Goal: Task Accomplishment & Management: Manage account settings

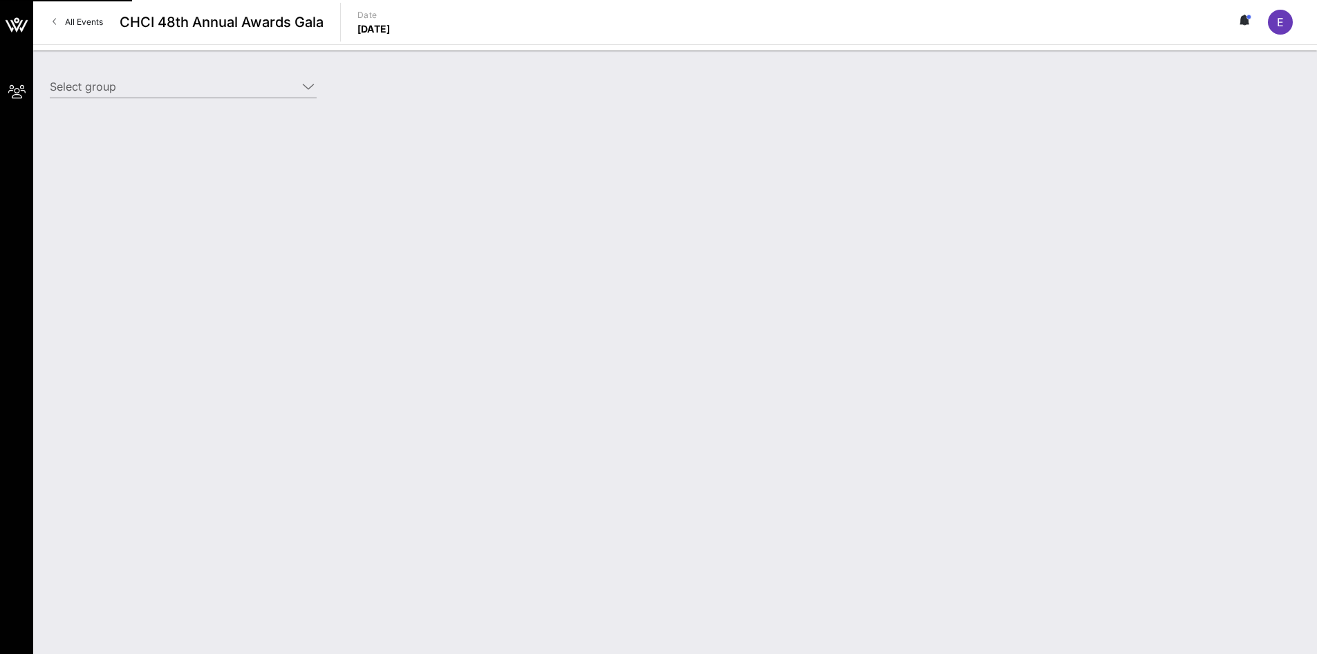
type input "American Beverage Association (American Beverage Association) [[PERSON_NAME], […"
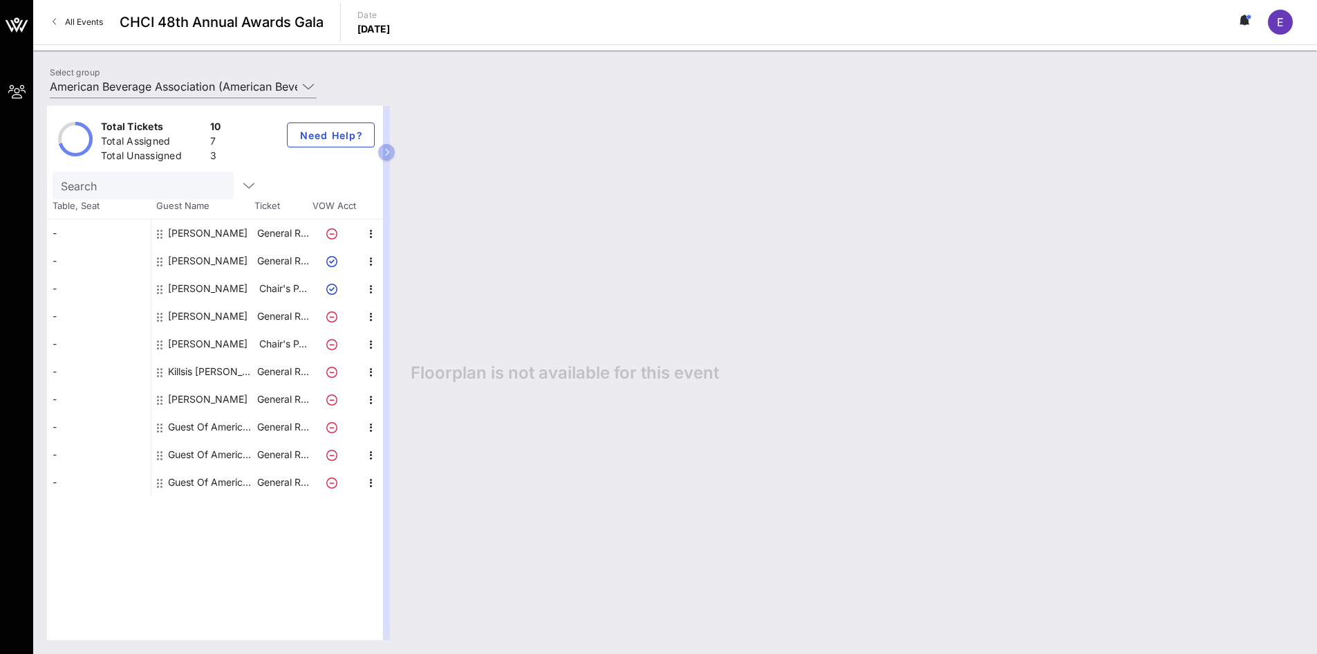
click at [210, 422] on div "Guest Of American Beverage Association" at bounding box center [211, 427] width 87 height 28
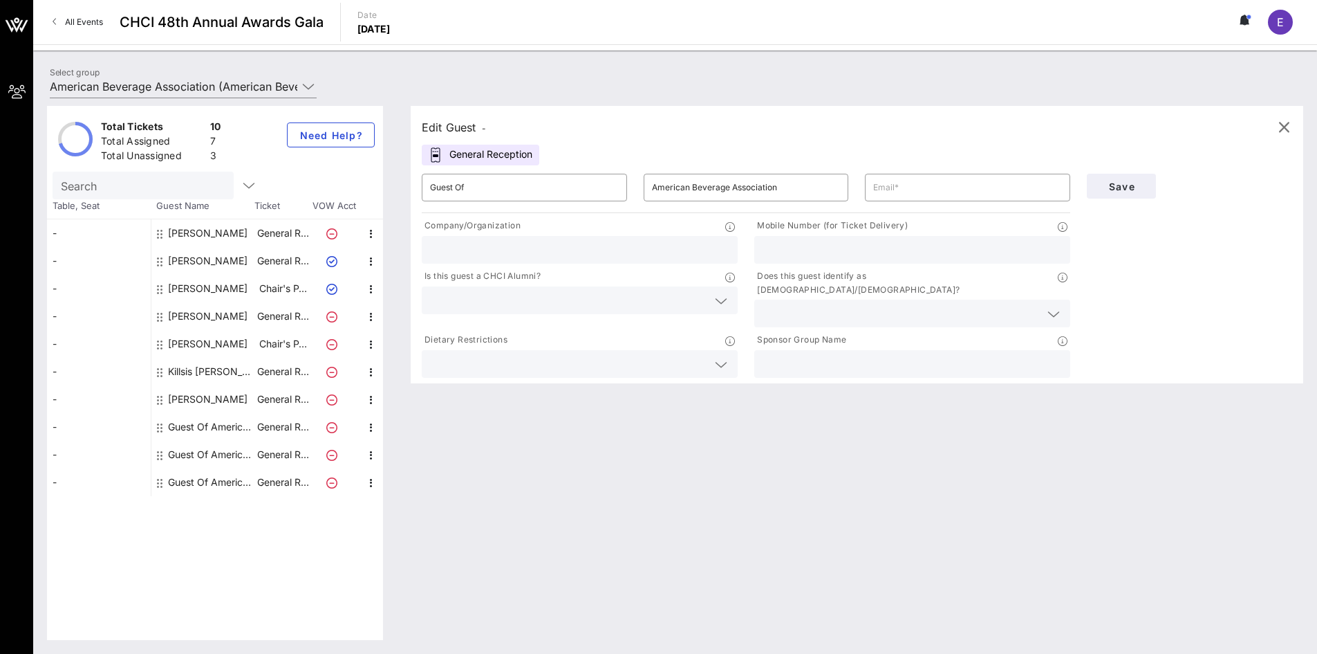
drag, startPoint x: 535, startPoint y: 174, endPoint x: 459, endPoint y: 173, distance: 76.1
click at [459, 173] on div "​ Guest Of" at bounding box center [525, 187] width 222 height 44
drag, startPoint x: 490, startPoint y: 187, endPoint x: 414, endPoint y: 193, distance: 76.3
click at [414, 193] on div "​ Guest Of" at bounding box center [525, 187] width 222 height 44
type input "[PERSON_NAME]"
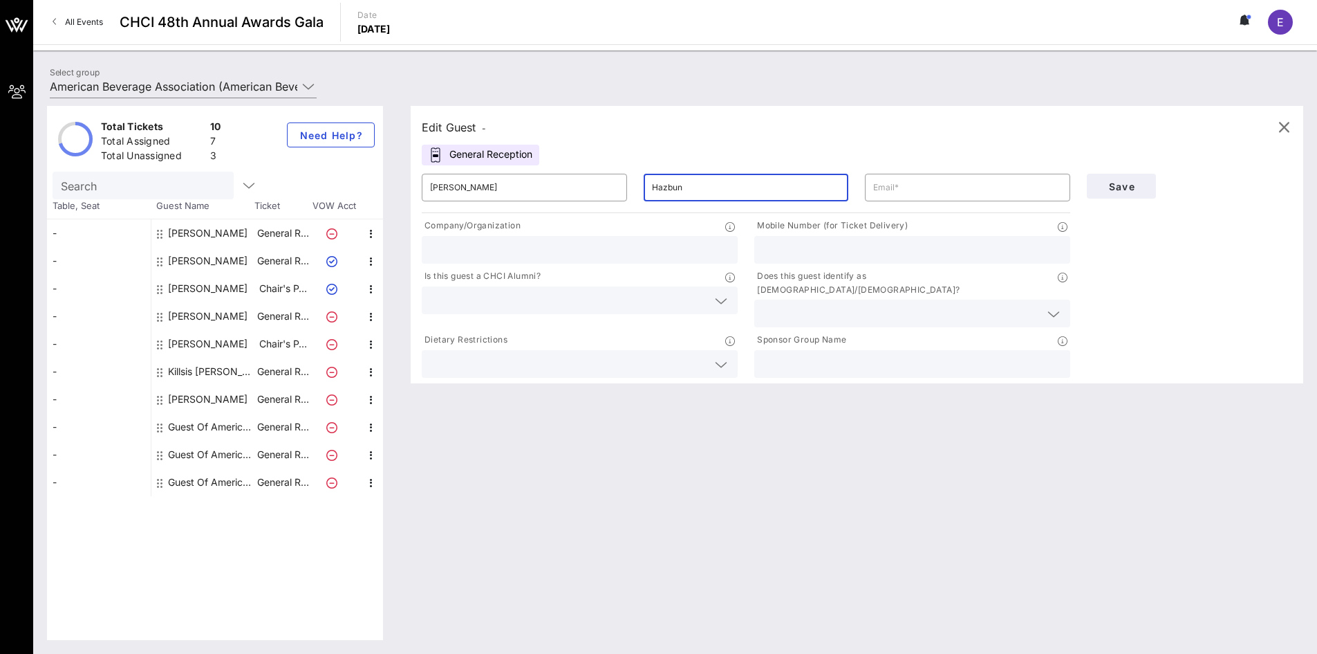
type input "Hazbun"
click at [896, 192] on input "text" at bounding box center [967, 187] width 189 height 22
paste input "mailto:[PERSON_NAME][EMAIL_ADDRESS][PERSON_NAME][DOMAIN_NAME]"
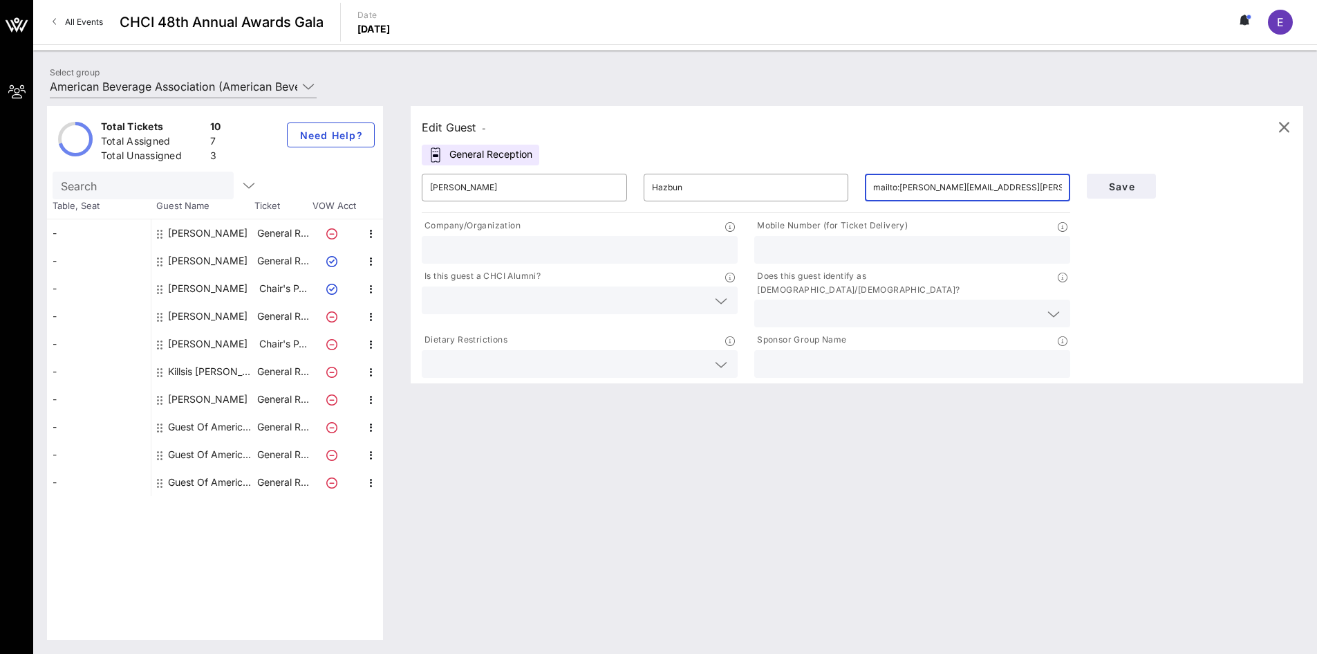
click at [900, 185] on input "mailto:[PERSON_NAME][EMAIL_ADDRESS][PERSON_NAME][DOMAIN_NAME]" at bounding box center [967, 187] width 189 height 22
type input "[PERSON_NAME][EMAIL_ADDRESS][PERSON_NAME][DOMAIN_NAME]"
click at [586, 250] on input "text" at bounding box center [579, 250] width 299 height 18
paste input ": High Ambition Coalition for Nature and People"
click at [434, 248] on input ": High Ambition Coalition for Nature and People" at bounding box center [579, 250] width 299 height 18
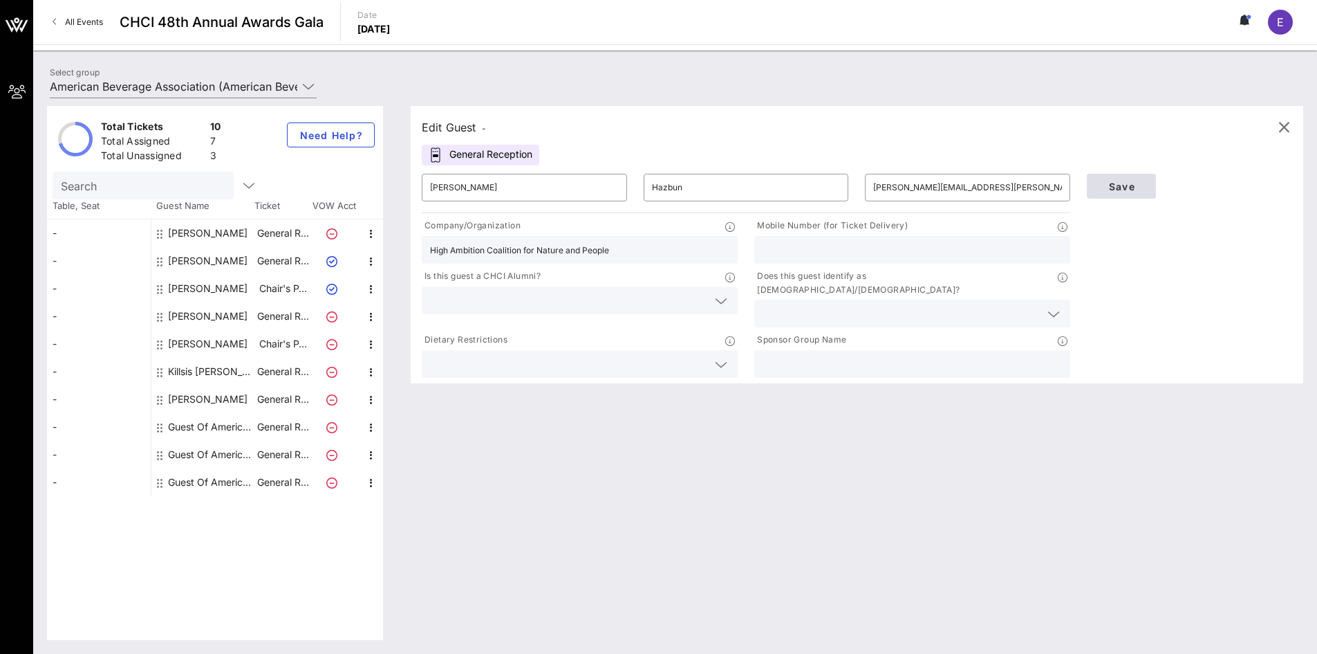
type input "High Ambition Coalition for Nature and People"
click at [1135, 189] on span "Save" at bounding box center [1121, 186] width 47 height 12
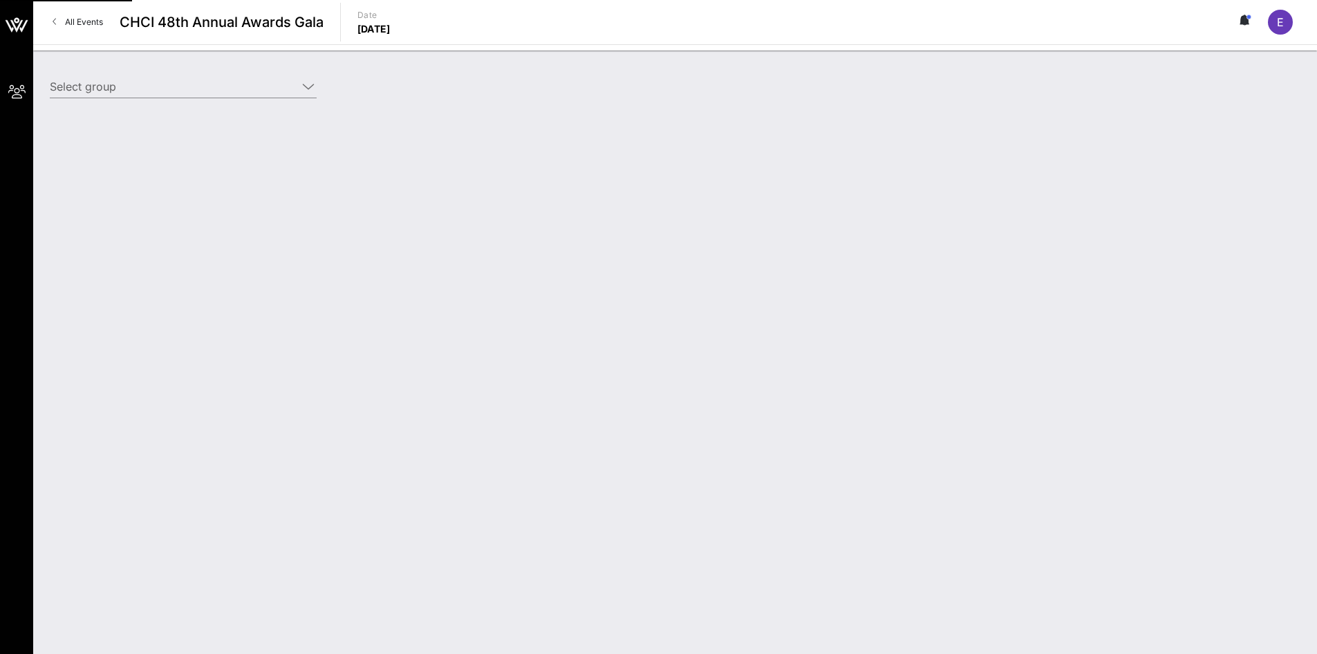
type input "American Beverage Association (American Beverage Association) [[PERSON_NAME], […"
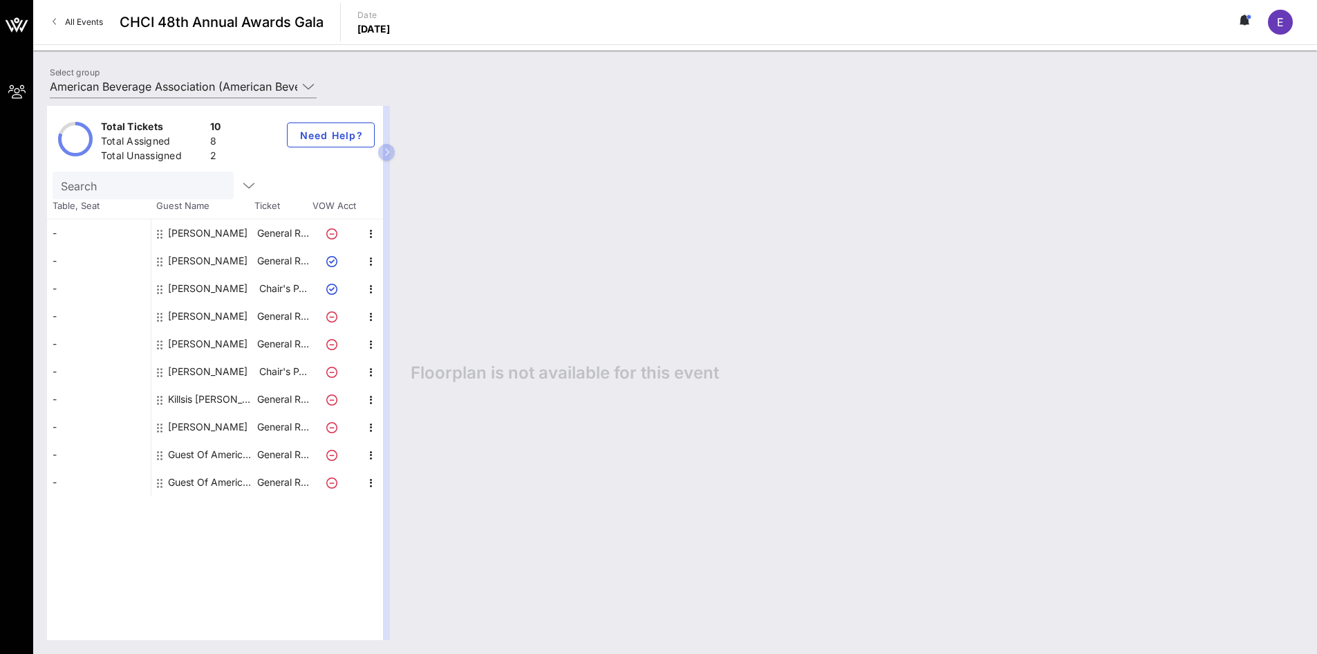
click at [392, 156] on button "button" at bounding box center [386, 152] width 17 height 17
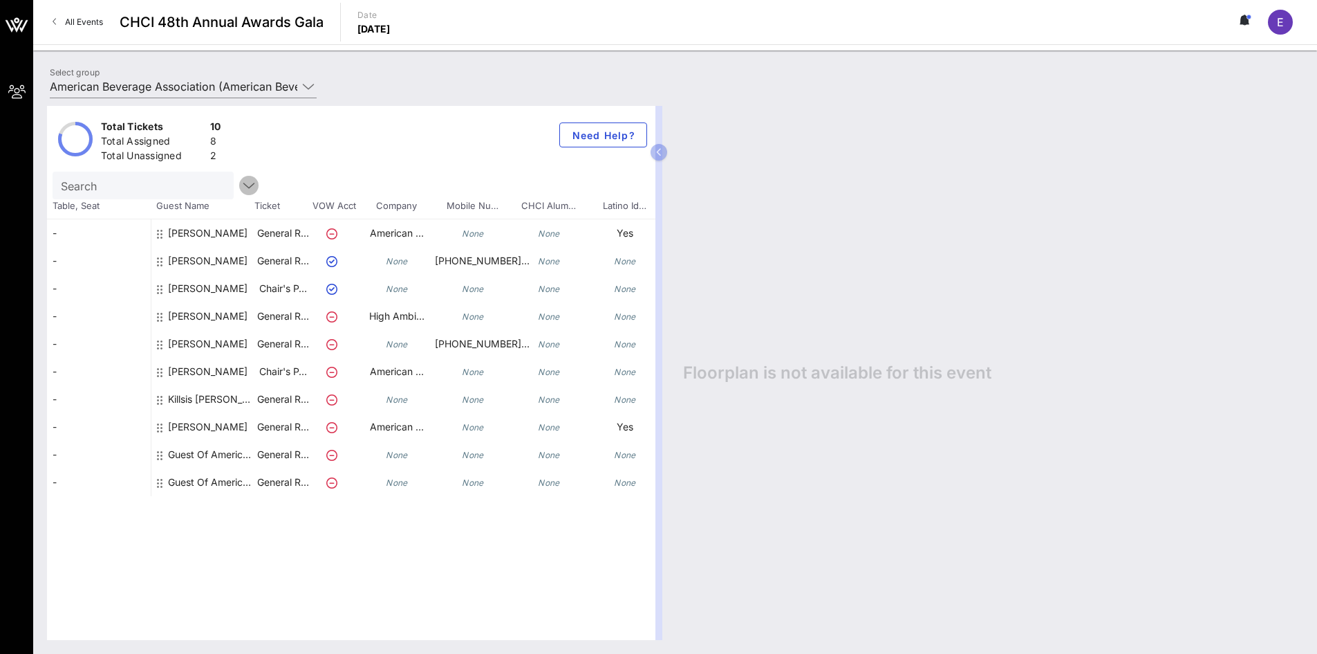
click at [241, 179] on icon "button" at bounding box center [249, 185] width 17 height 17
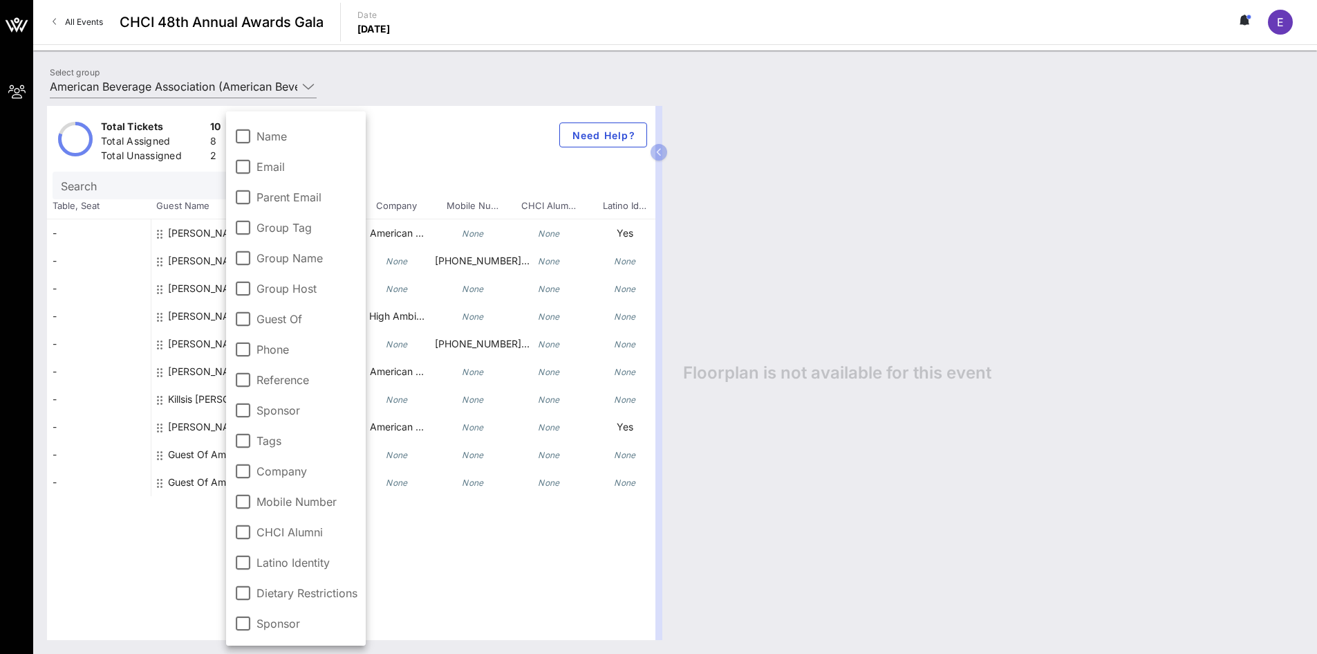
click at [442, 138] on div "Total Tickets 10 Total Assigned 8 Total Unassigned 2 Need Help?" at bounding box center [351, 139] width 609 height 66
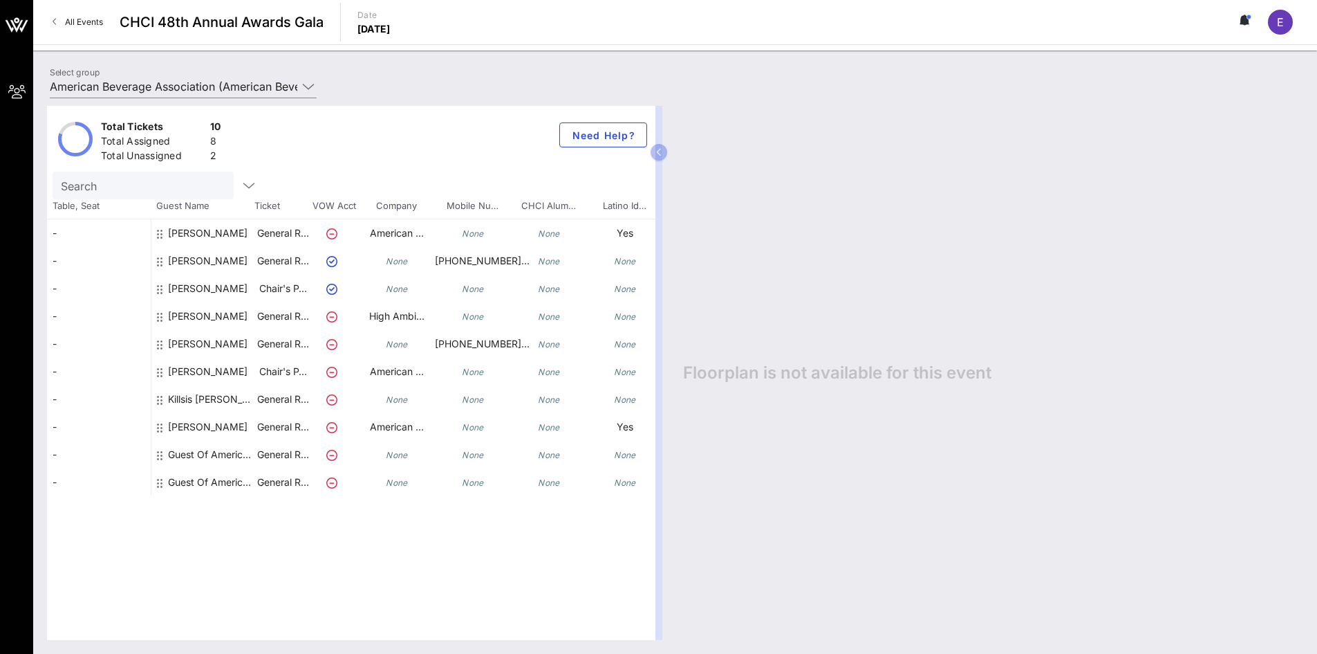
click at [445, 232] on div "None" at bounding box center [473, 238] width 76 height 39
click at [188, 231] on div "[PERSON_NAME]" at bounding box center [208, 238] width 80 height 39
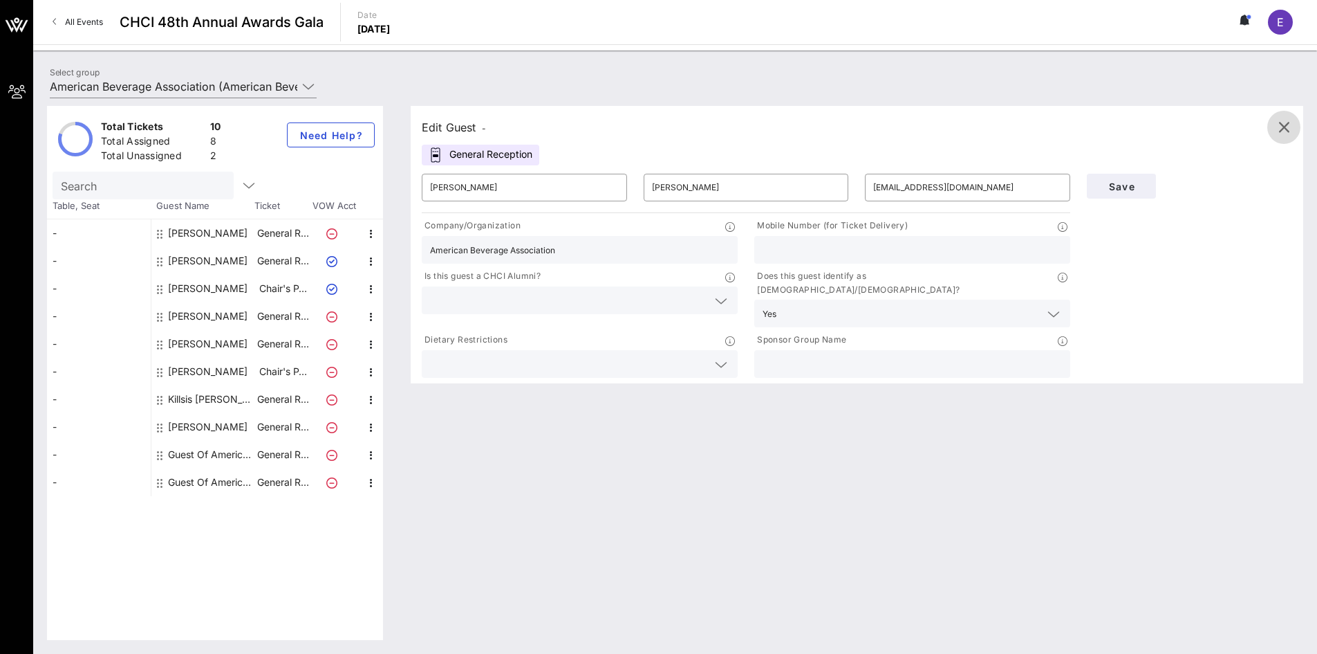
click at [1290, 122] on icon "button" at bounding box center [1284, 127] width 17 height 17
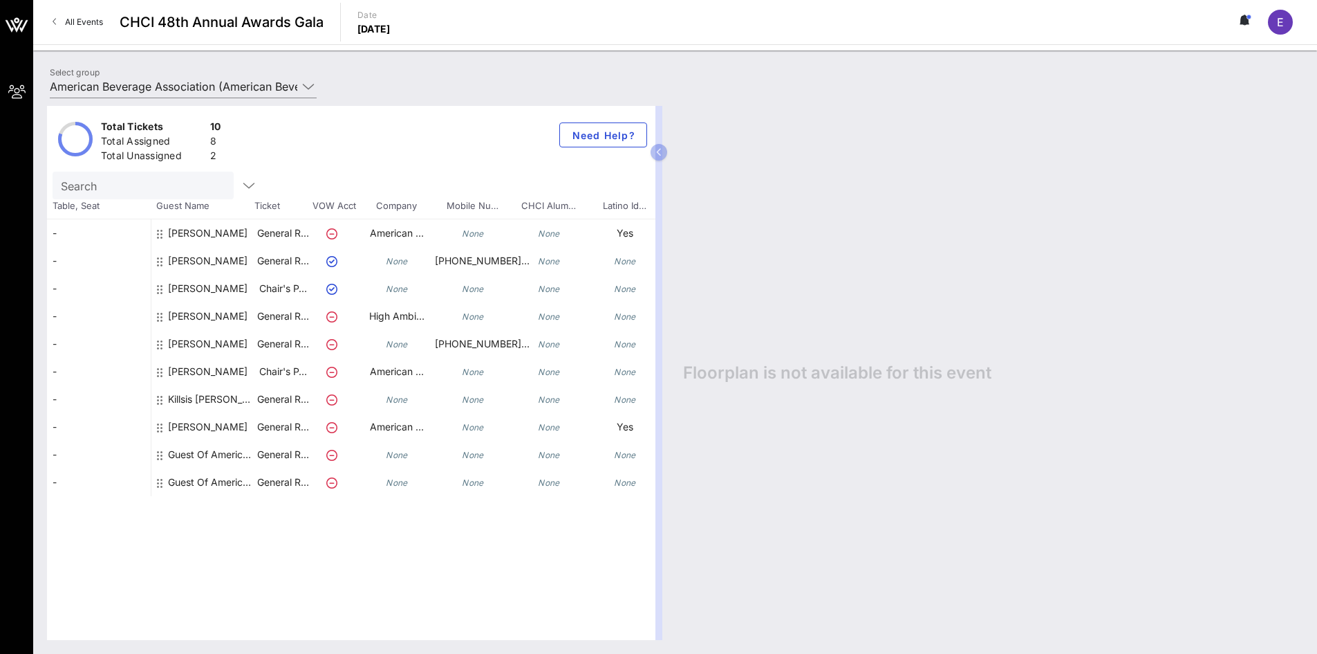
click at [321, 196] on div "Search" at bounding box center [352, 186] width 598 height 28
click at [1252, 18] on button at bounding box center [1245, 22] width 29 height 24
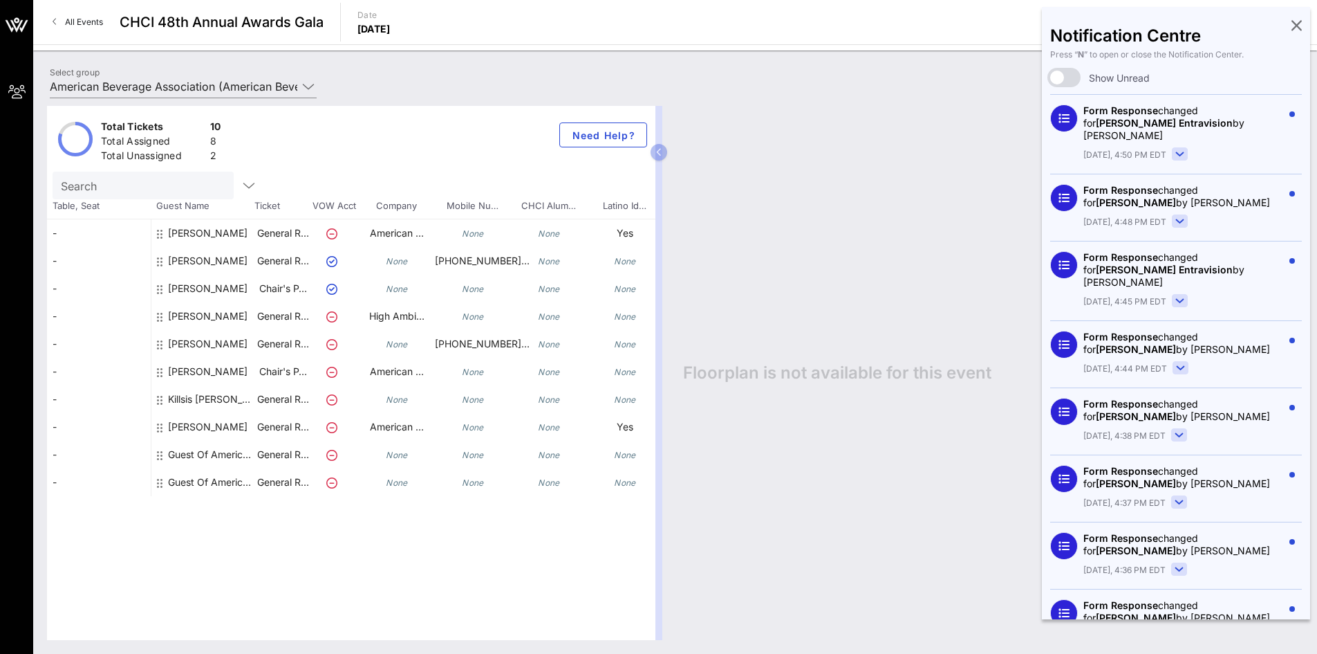
click at [1184, 429] on rect at bounding box center [1179, 435] width 15 height 12
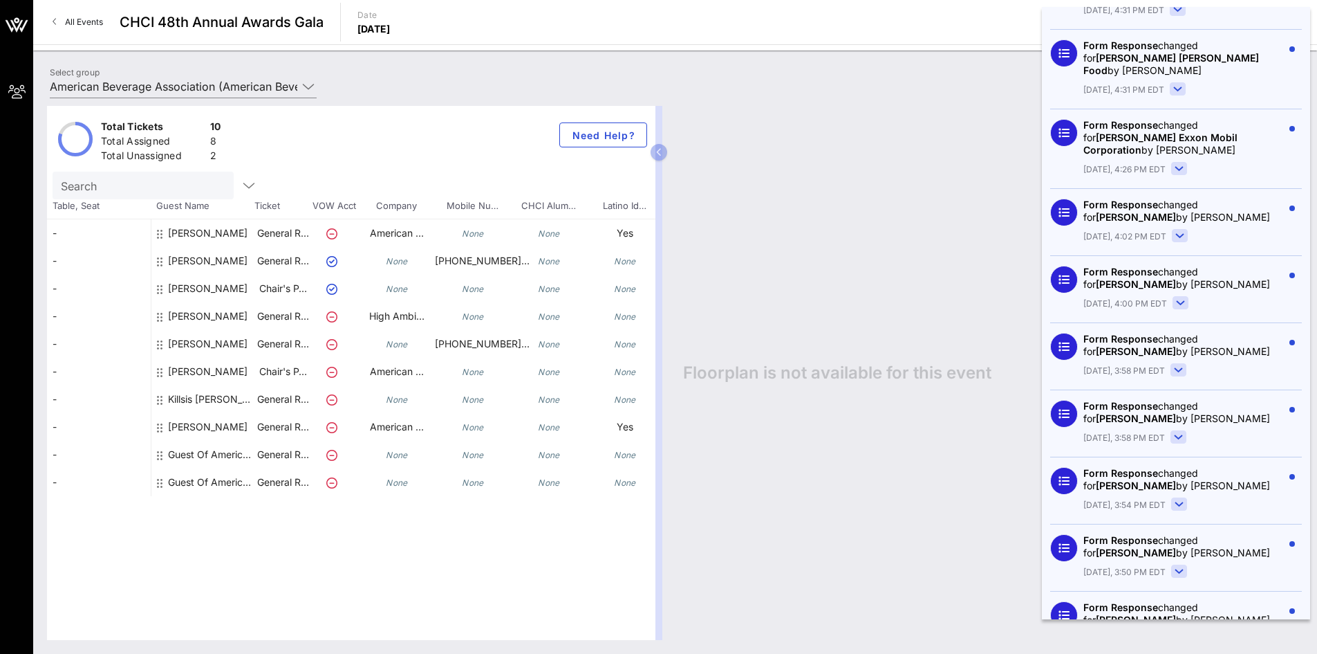
scroll to position [1039, 0]
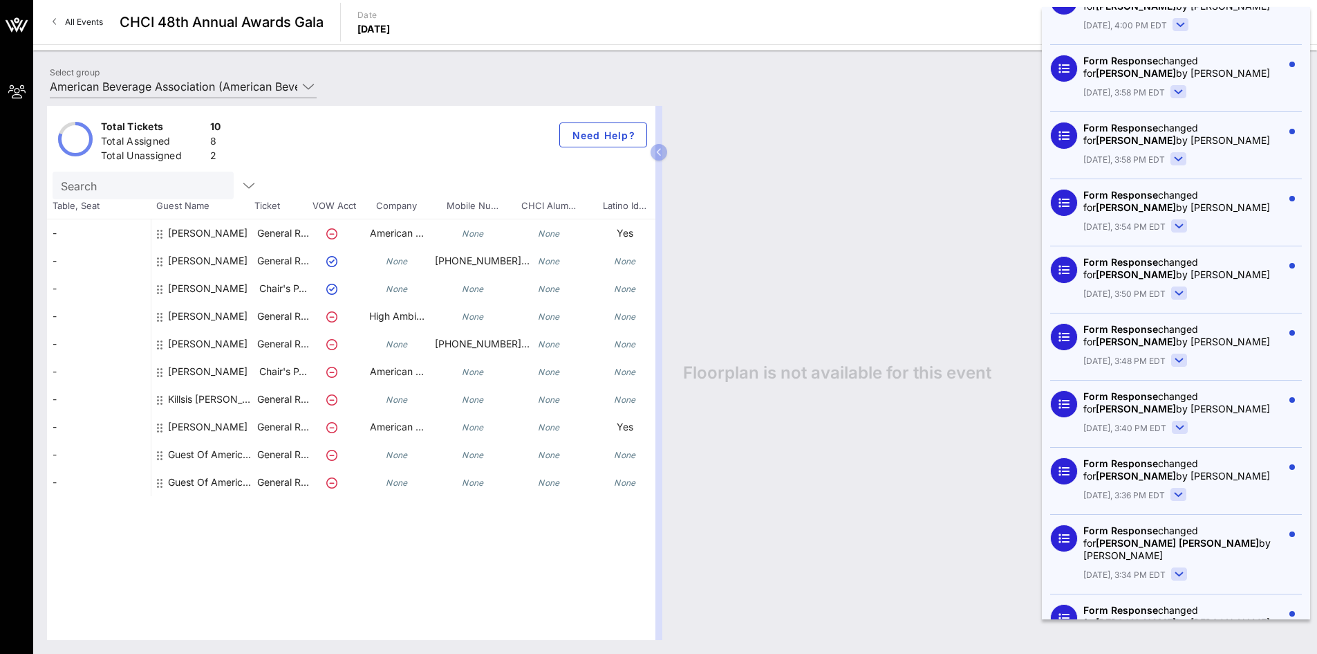
click at [177, 10] on div "All Events CHCI 48th Annual Awards Gala Date Thursday, Sep. 18, 2025 E" at bounding box center [675, 22] width 1284 height 44
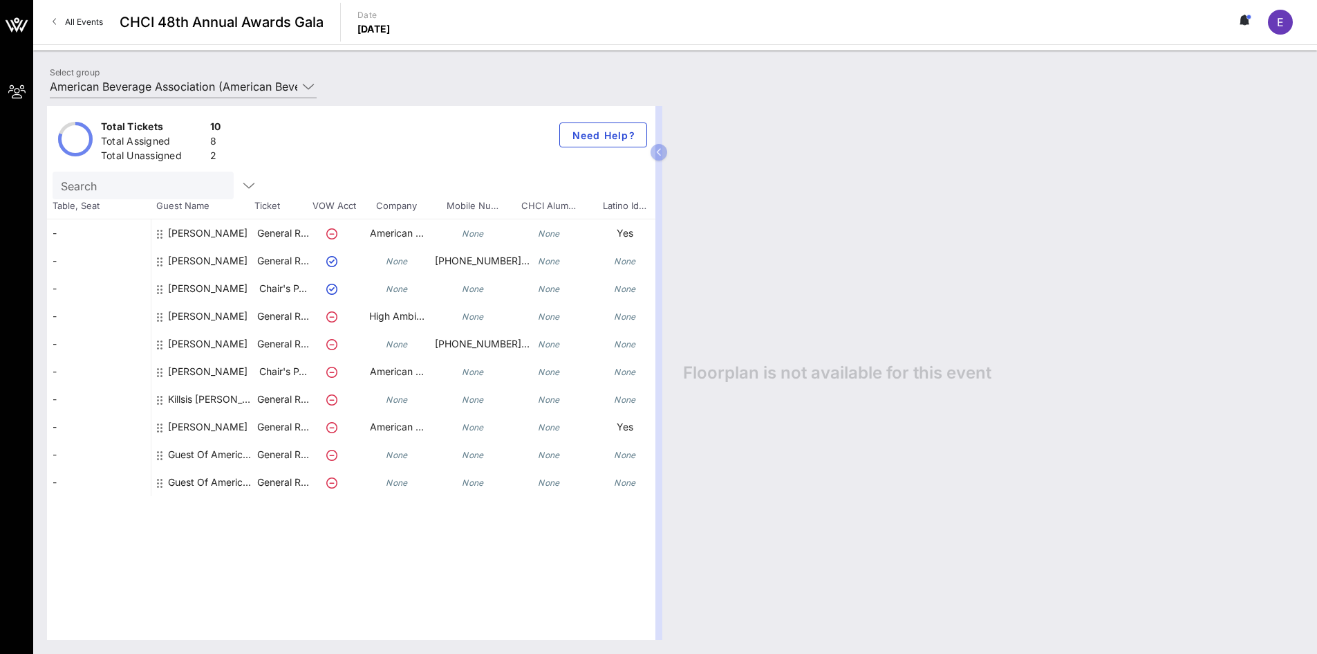
click at [175, 24] on span "CHCI 48th Annual Awards Gala" at bounding box center [222, 22] width 204 height 21
click at [88, 22] on span "All Events" at bounding box center [84, 22] width 38 height 10
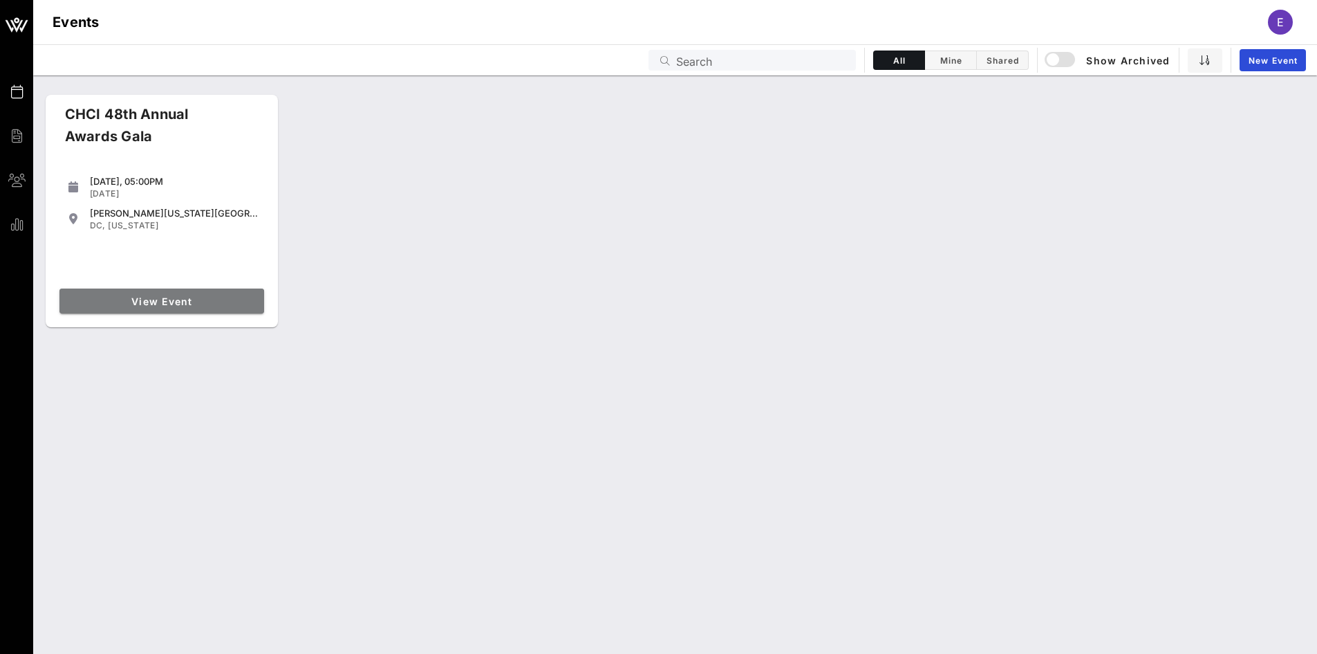
click at [203, 292] on link "View Event" at bounding box center [161, 300] width 205 height 25
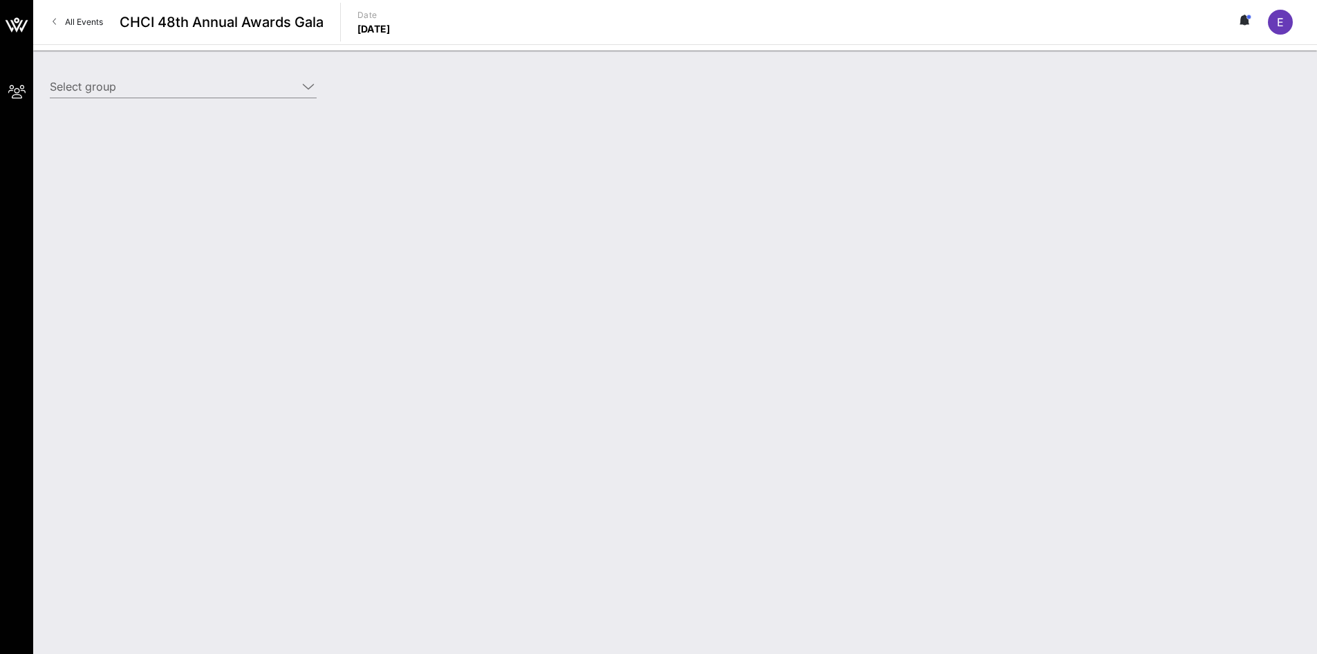
type input "American Beverage Association (American Beverage Association) [[PERSON_NAME], […"
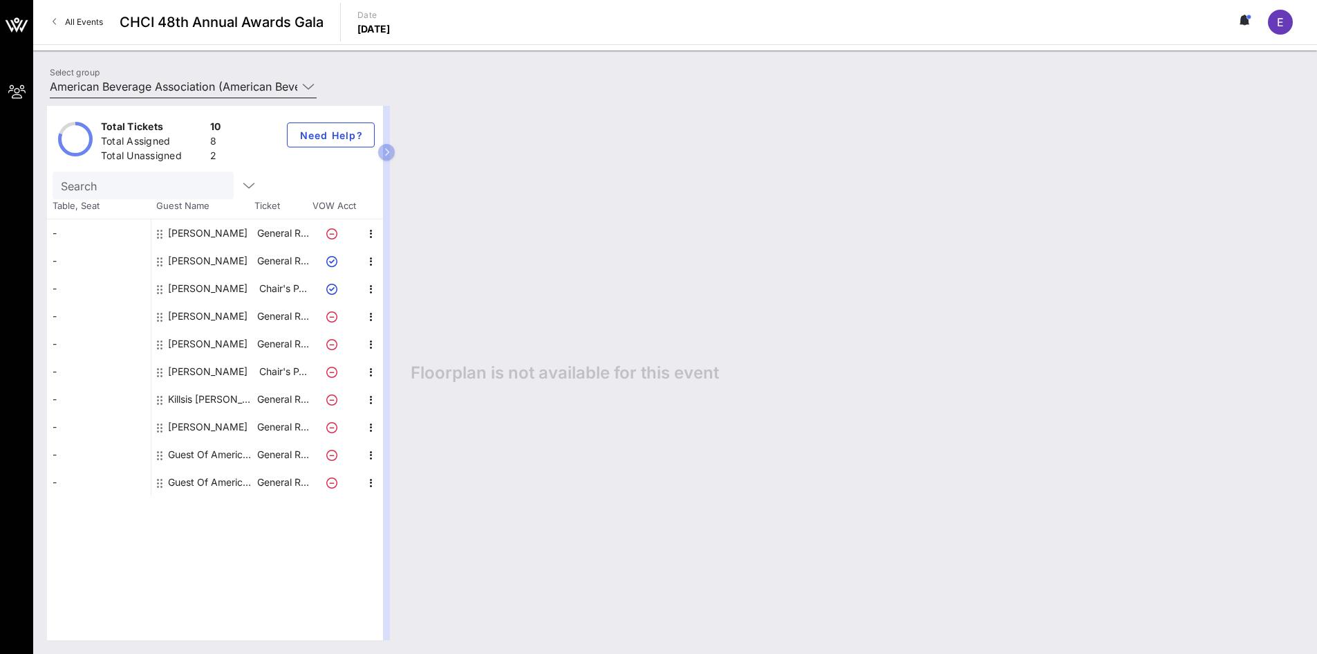
click at [311, 87] on div "Select group American Beverage Association (American Beverage Association) [Fra…" at bounding box center [183, 86] width 267 height 22
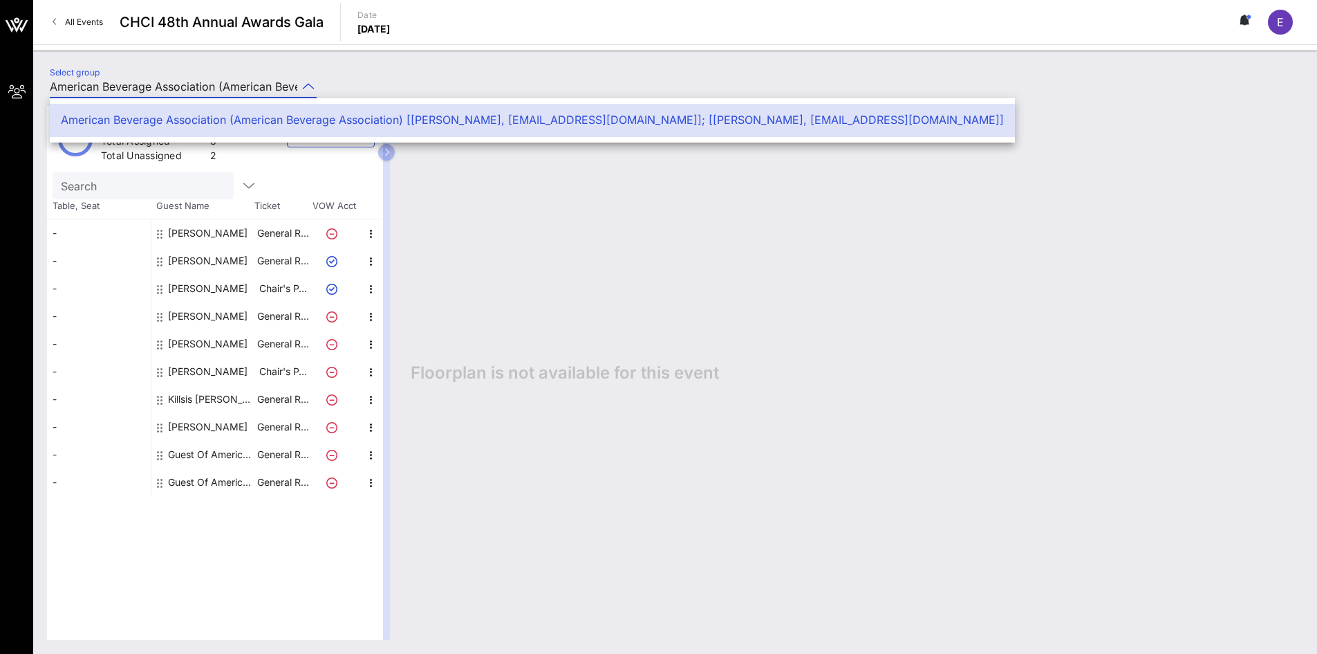
scroll to position [0, 595]
click at [311, 87] on icon at bounding box center [308, 86] width 12 height 17
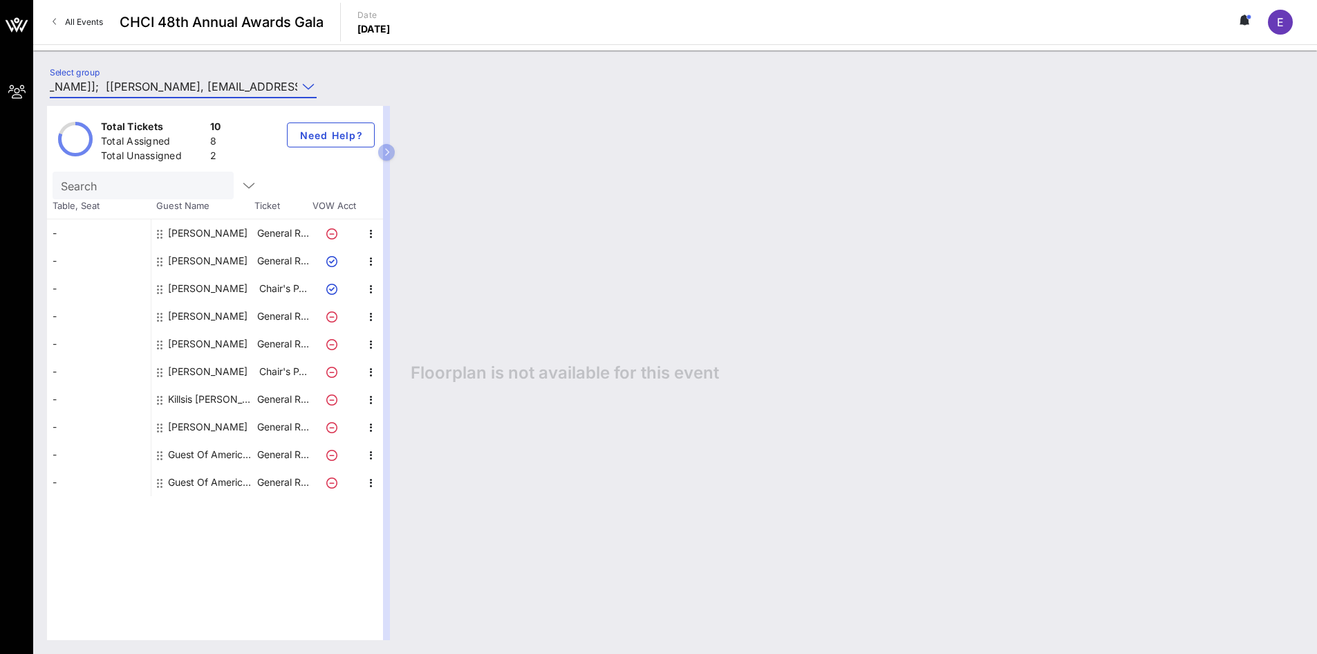
drag, startPoint x: 360, startPoint y: 74, endPoint x: 335, endPoint y: 86, distance: 27.8
click at [358, 76] on div "Select group American Beverage Association (American Beverage Association) [Fra…" at bounding box center [675, 88] width 1268 height 48
click at [309, 83] on icon at bounding box center [308, 86] width 12 height 17
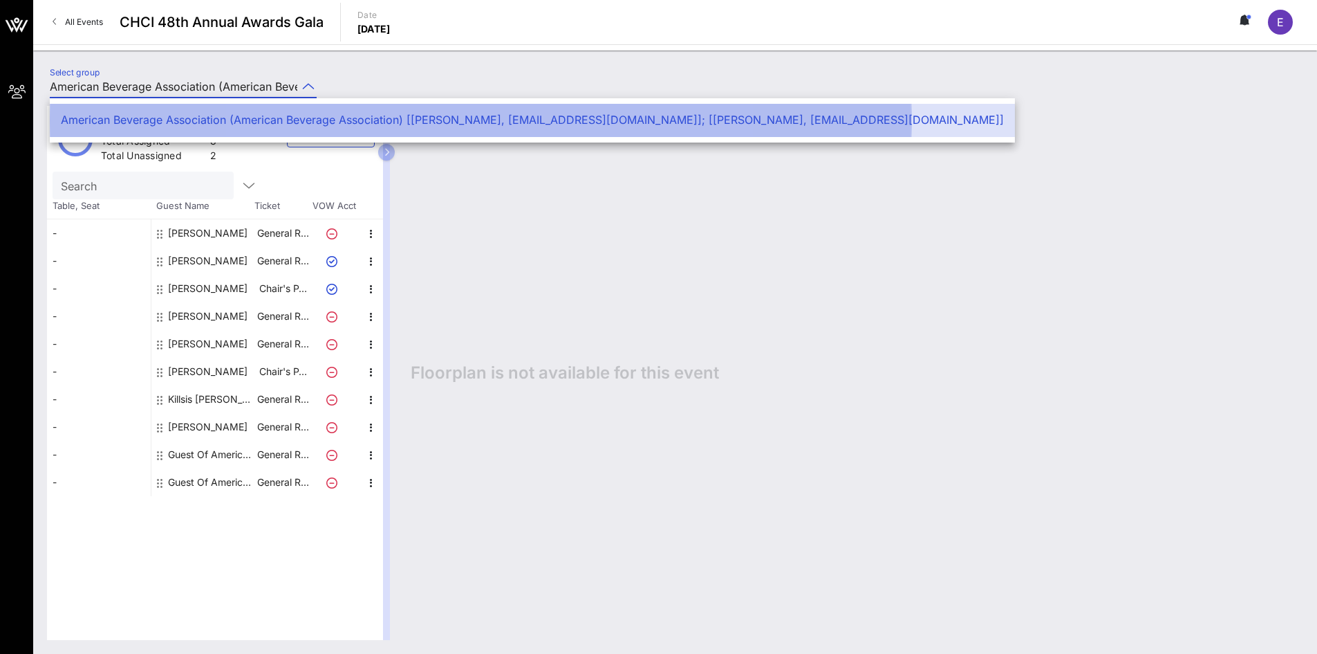
click at [453, 113] on div "American Beverage Association (American Beverage Association) [[PERSON_NAME], […" at bounding box center [532, 120] width 943 height 30
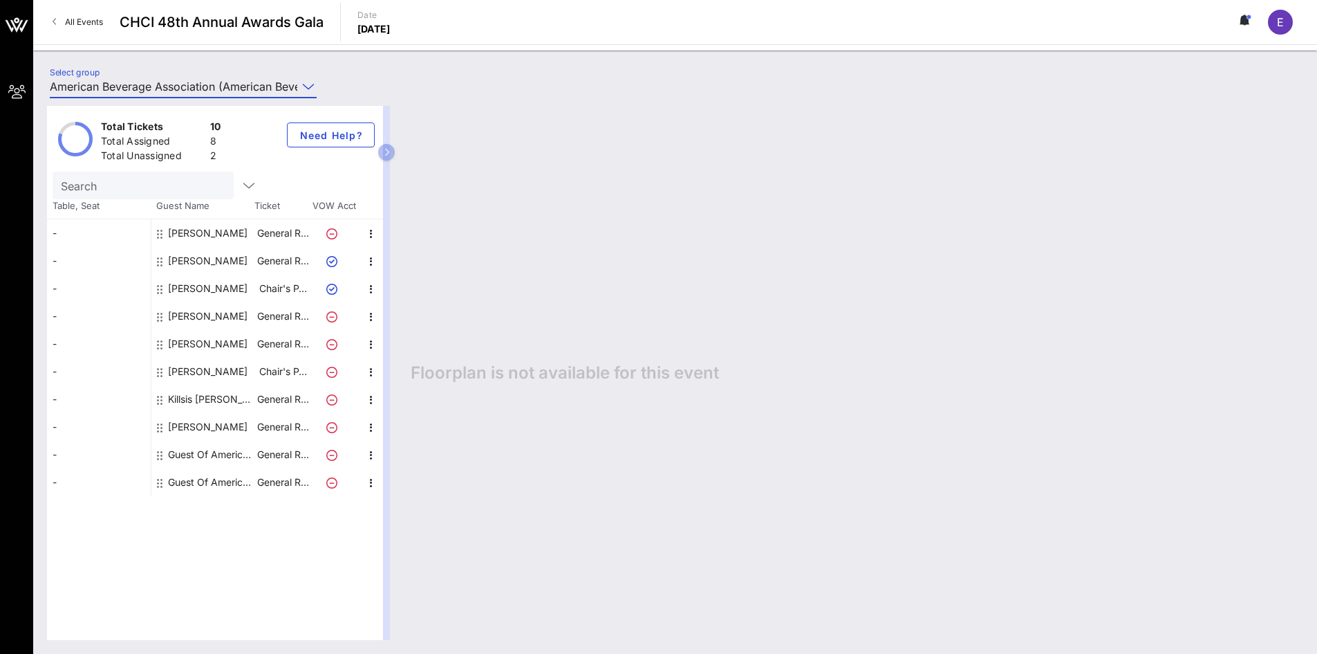
click at [486, 100] on div "Total Tickets 10 Total Assigned 8 Total Unassigned 2 Need Help? Search Table, S…" at bounding box center [675, 373] width 1284 height 562
